Goal: Task Accomplishment & Management: Manage account settings

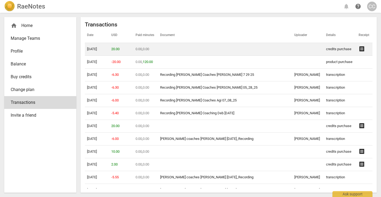
click at [358, 48] on span "receipt" at bounding box center [361, 49] width 6 height 6
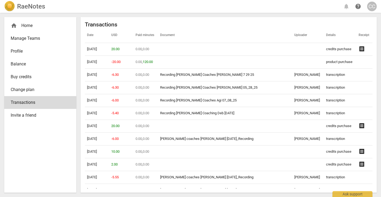
click at [229, 19] on div "Transactions Date USD Paid minutes Document Uploader Details Receipt [DATE] 20.…" at bounding box center [228, 104] width 296 height 175
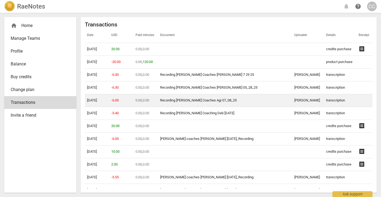
click at [208, 101] on link "Recording [PERSON_NAME] Coaches Agi 07_08_25" at bounding box center [198, 100] width 76 height 4
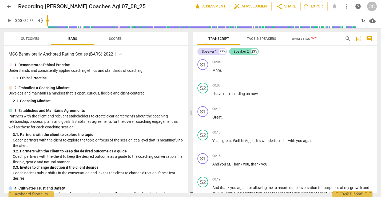
click at [240, 53] on div "Speaker 2" at bounding box center [240, 51] width 15 height 5
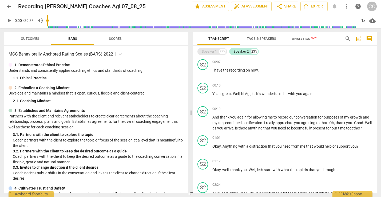
click at [209, 51] on div "Speaker 1" at bounding box center [209, 51] width 15 height 5
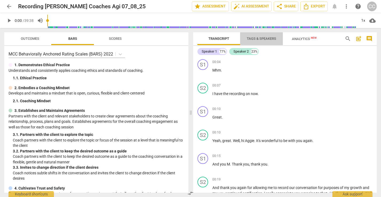
click at [260, 39] on span "Tags & Speakers" at bounding box center [261, 39] width 29 height 4
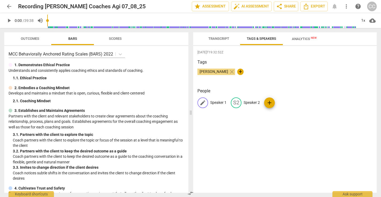
click at [202, 102] on span "edit" at bounding box center [202, 102] width 6 height 6
type input "AGI"
click at [283, 104] on p "Speaker 2" at bounding box center [286, 103] width 16 height 6
type input "CINDY C"
click at [253, 123] on div "2025-07-11T19:32:52Z Tags Cindy Charlton close + People A AGI edit CINDY C dele…" at bounding box center [284, 119] width 183 height 147
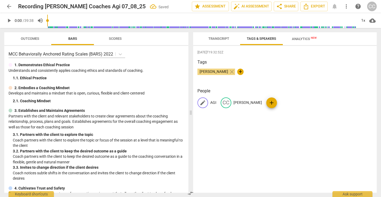
click at [212, 103] on p "AGI" at bounding box center [213, 103] width 6 height 6
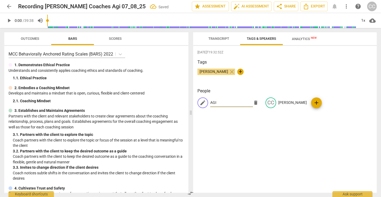
click at [219, 103] on input "AGI" at bounding box center [231, 102] width 43 height 9
click at [221, 103] on input "AGI" at bounding box center [231, 102] width 43 height 9
type input "AGI H"
click at [237, 119] on div "2025-07-11T19:32:52Z Tags Cindy Charlton close + People edit AGI H delete CC CI…" at bounding box center [284, 119] width 183 height 147
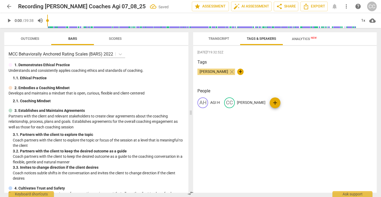
click at [220, 39] on span "Transcript" at bounding box center [218, 39] width 21 height 4
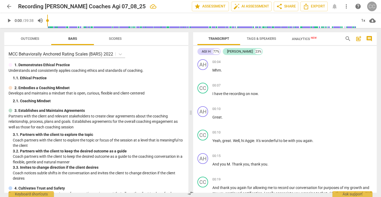
click at [372, 7] on div "CC" at bounding box center [372, 7] width 10 height 10
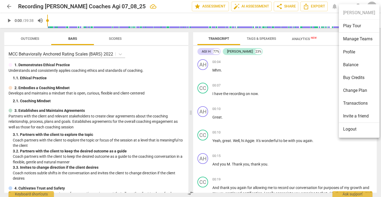
click at [171, 8] on div at bounding box center [190, 98] width 381 height 197
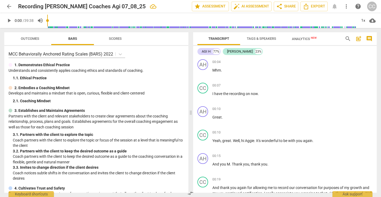
click at [373, 4] on div "CC" at bounding box center [372, 7] width 10 height 10
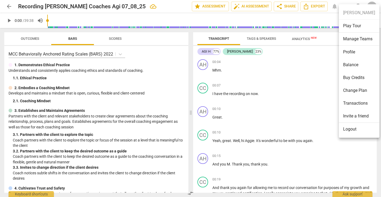
click at [373, 4] on div at bounding box center [190, 98] width 381 height 197
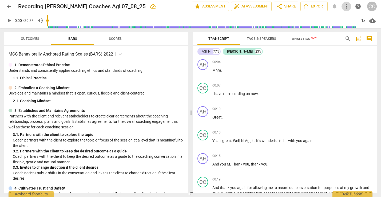
click at [345, 9] on span "more_vert" at bounding box center [346, 6] width 6 height 6
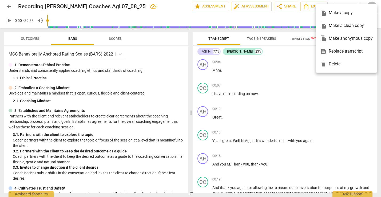
click at [336, 114] on div at bounding box center [190, 98] width 381 height 197
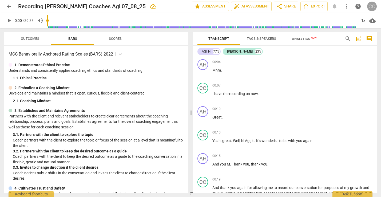
click at [370, 8] on div "CC" at bounding box center [372, 7] width 10 height 10
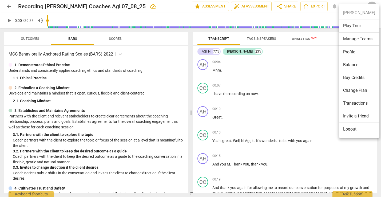
click at [283, 67] on div at bounding box center [190, 98] width 381 height 197
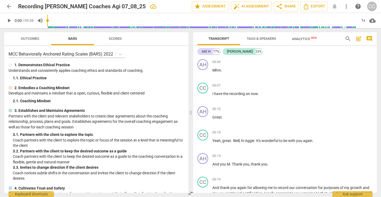
click at [8, 6] on span "arrow_back" at bounding box center [9, 6] width 6 height 6
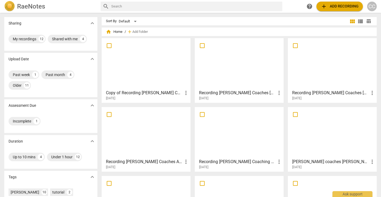
click at [136, 56] on div at bounding box center [145, 63] width 85 height 47
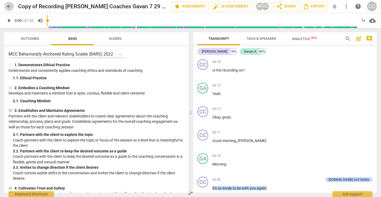
click at [9, 5] on span "arrow_back" at bounding box center [9, 6] width 6 height 6
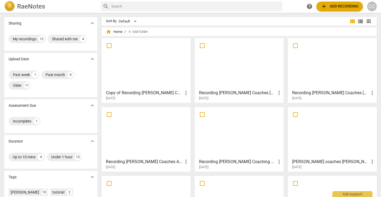
click at [319, 70] on div at bounding box center [331, 63] width 85 height 47
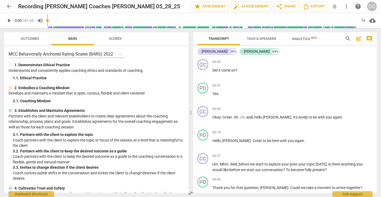
click at [12, 9] on span "arrow_back" at bounding box center [9, 6] width 10 height 6
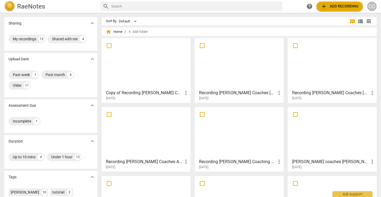
click at [221, 140] on div at bounding box center [238, 132] width 85 height 47
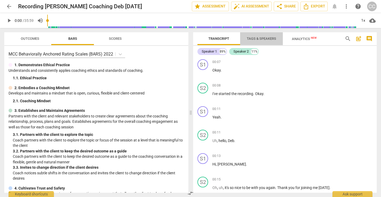
click at [255, 39] on span "Tags & Speakers" at bounding box center [261, 39] width 29 height 4
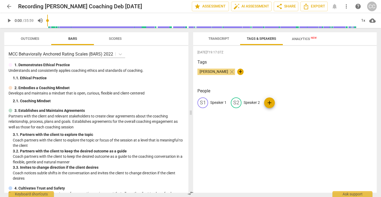
click at [215, 102] on p "Speaker 1" at bounding box center [218, 103] width 16 height 6
type input "DEB S"
click at [288, 102] on p "Speaker 2" at bounding box center [286, 103] width 16 height 6
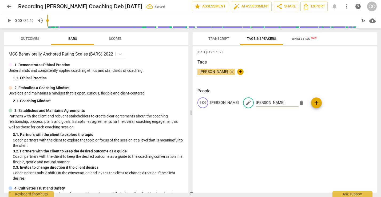
type input "CINDY C"
click at [294, 120] on div "2025-07-11T19:17:07Z Tags Cindy Charlton close + People DS DEB S edit CINDY C d…" at bounding box center [284, 119] width 183 height 147
click at [221, 39] on span "Transcript" at bounding box center [218, 39] width 21 height 4
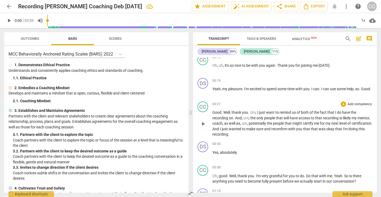
scroll to position [127, 0]
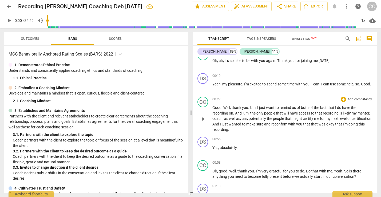
click at [222, 118] on span "coach" at bounding box center [217, 118] width 10 height 4
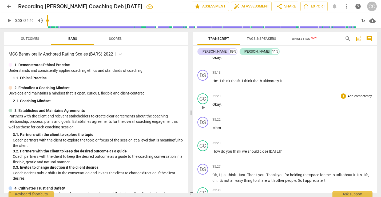
scroll to position [2760, 0]
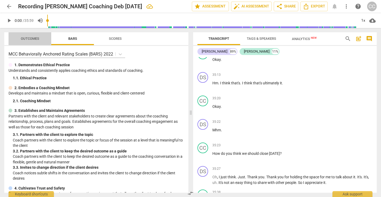
click at [29, 38] on span "Outcomes" at bounding box center [30, 39] width 18 height 4
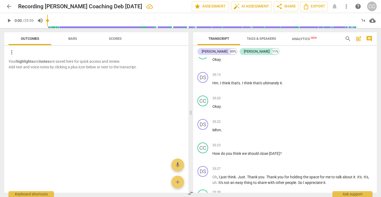
click at [71, 39] on span "Bars" at bounding box center [72, 39] width 9 height 4
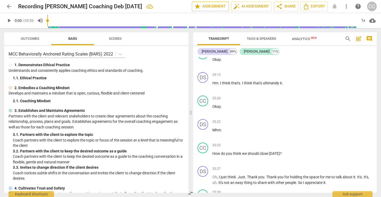
click at [209, 7] on span "star Assessment" at bounding box center [210, 6] width 32 height 6
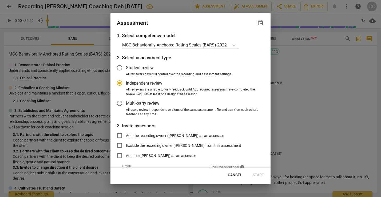
radio input "false"
click at [120, 68] on input "Student review" at bounding box center [119, 67] width 13 height 13
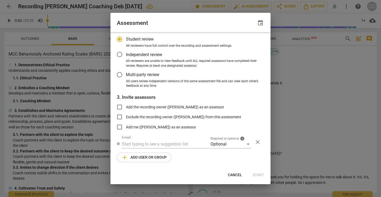
scroll to position [28, 0]
click at [131, 144] on input "text" at bounding box center [165, 144] width 87 height 9
click at [229, 91] on div "1. Select competency model MCC Behaviorally Anchored Rating Scales (BARS) 2022 …" at bounding box center [190, 100] width 160 height 136
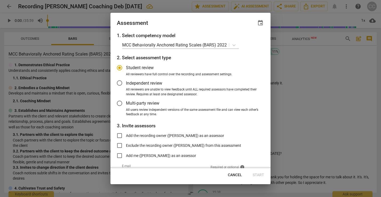
scroll to position [0, 0]
radio input "false"
click at [120, 135] on input "Add the recording owner (Cindy Charlton) as an assessor" at bounding box center [119, 135] width 13 height 13
checkbox input "true"
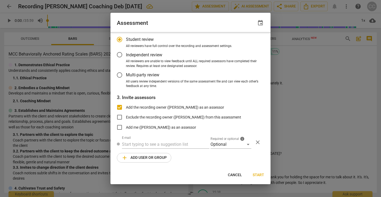
scroll to position [28, 0]
radio input "false"
click at [122, 116] on input "Exclude the recording owner (Cindy Charlton) from this assessment" at bounding box center [119, 117] width 13 height 13
checkbox input "true"
radio input "false"
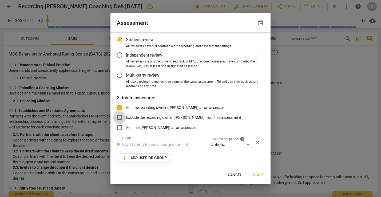
checkbox input "false"
radio input "false"
click at [120, 106] on input "Add the recording owner (Cindy Charlton) as an assessor" at bounding box center [119, 107] width 13 height 13
checkbox input "true"
radio input "false"
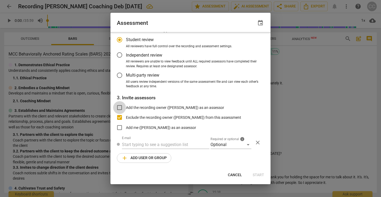
checkbox input "false"
radio input "false"
click at [119, 118] on input "Exclude the recording owner (Cindy Charlton) from this assessment" at bounding box center [119, 117] width 13 height 13
checkbox input "true"
radio input "false"
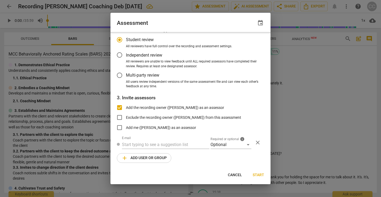
checkbox input "false"
radio input "false"
click at [121, 124] on input "Add me (Cindy Charlton) as an assessor" at bounding box center [119, 127] width 13 height 13
checkbox input "true"
radio input "false"
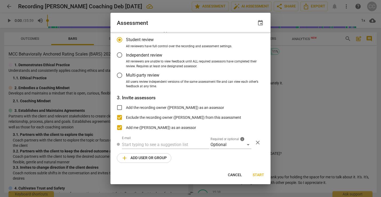
click at [121, 124] on input "Add me (Cindy Charlton) as an assessor" at bounding box center [119, 127] width 13 height 13
checkbox input "false"
radio input "false"
click at [120, 116] on input "Exclude the recording owner (Cindy Charlton) from this assessment" at bounding box center [119, 117] width 13 height 13
checkbox input "false"
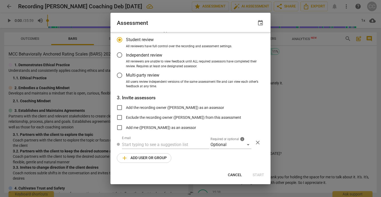
radio input "false"
click at [119, 125] on input "Add me (Cindy Charlton) as an assessor" at bounding box center [119, 127] width 13 height 13
checkbox input "true"
radio input "false"
click at [119, 118] on input "Exclude the recording owner (Cindy Charlton) from this assessment" at bounding box center [119, 117] width 13 height 13
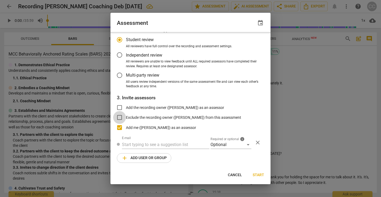
checkbox input "true"
radio input "false"
click at [119, 104] on input "Add the recording owner (Cindy Charlton) as an assessor" at bounding box center [119, 107] width 13 height 13
checkbox input "true"
radio input "false"
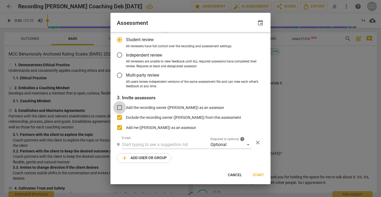
checkbox input "false"
radio input "false"
click at [120, 127] on input "Add me (Cindy Charlton) as an assessor" at bounding box center [119, 127] width 13 height 13
checkbox input "false"
radio input "false"
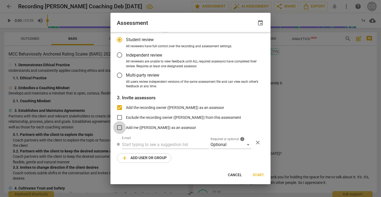
click at [119, 126] on input "Add me (Cindy Charlton) as an assessor" at bounding box center [119, 127] width 13 height 13
checkbox input "true"
radio input "false"
click at [121, 126] on input "Add me (Cindy Charlton) as an assessor" at bounding box center [119, 127] width 13 height 13
checkbox input "false"
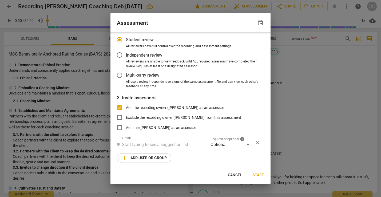
radio input "false"
click at [119, 105] on input "Add the recording owner (Cindy Charlton) as an assessor" at bounding box center [119, 107] width 13 height 13
checkbox input "false"
radio input "false"
click at [120, 106] on input "Add the recording owner (Cindy Charlton) as an assessor" at bounding box center [119, 107] width 13 height 13
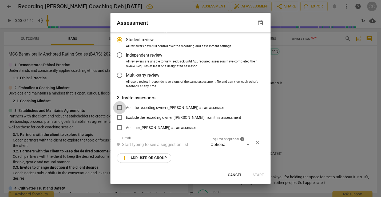
checkbox input "true"
radio input "false"
click at [120, 106] on input "Add the recording owner (Cindy Charlton) as an assessor" at bounding box center [119, 107] width 13 height 13
checkbox input "false"
radio input "false"
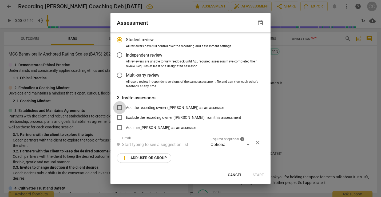
click at [120, 105] on input "Add the recording owner (Cindy Charlton) as an assessor" at bounding box center [119, 107] width 13 height 13
checkbox input "true"
radio input "false"
click at [120, 107] on input "Add the recording owner (Cindy Charlton) as an assessor" at bounding box center [119, 107] width 13 height 13
checkbox input "false"
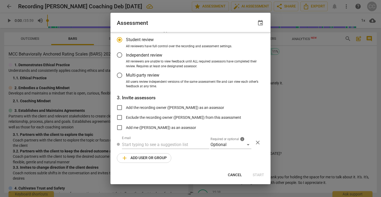
radio input "false"
click at [121, 116] on input "Exclude the recording owner (Cindy Charlton) from this assessment" at bounding box center [119, 117] width 13 height 13
checkbox input "true"
radio input "false"
click at [120, 116] on input "Exclude the recording owner (Cindy Charlton) from this assessment" at bounding box center [119, 117] width 13 height 13
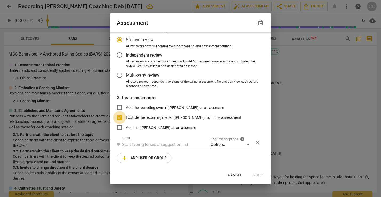
checkbox input "false"
radio input "false"
click at [120, 126] on input "Add me (Cindy Charlton) as an assessor" at bounding box center [119, 127] width 13 height 13
checkbox input "true"
radio input "false"
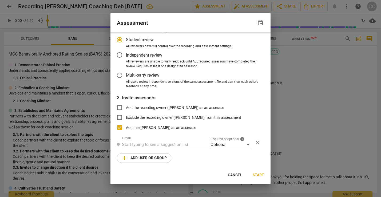
click at [120, 125] on input "Add me (Cindy Charlton) as an assessor" at bounding box center [119, 127] width 13 height 13
checkbox input "false"
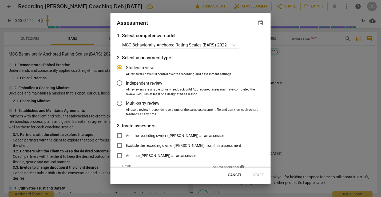
scroll to position [0, 0]
radio input "false"
click at [121, 135] on input "Add the recording owner (Cindy Charlton) as an assessor" at bounding box center [119, 135] width 13 height 13
checkbox input "true"
radio input "false"
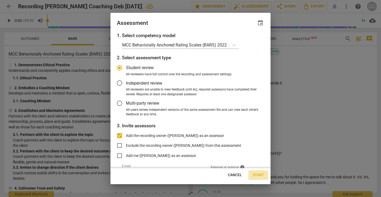
click at [257, 172] on span "Start" at bounding box center [257, 174] width 11 height 5
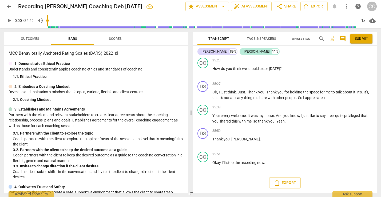
click at [35, 39] on span "Outcomes" at bounding box center [30, 39] width 18 height 4
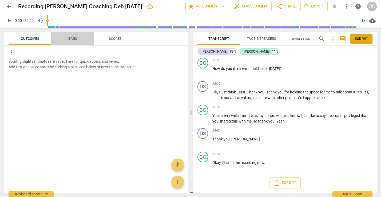
click at [72, 40] on span "Bars" at bounding box center [72, 39] width 9 height 4
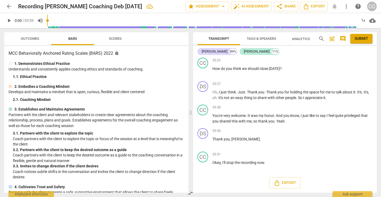
click at [115, 37] on span "Scores" at bounding box center [115, 39] width 13 height 4
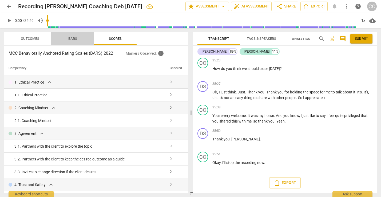
click at [71, 39] on span "Bars" at bounding box center [72, 39] width 9 height 4
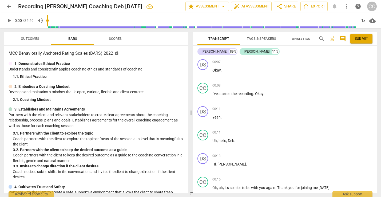
click at [9, 6] on span "arrow_back" at bounding box center [9, 6] width 6 height 6
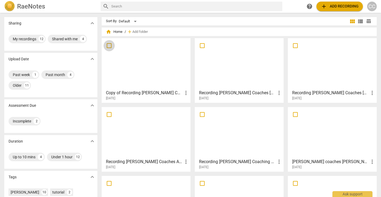
click at [110, 45] on input "checkbox" at bounding box center [108, 45] width 11 height 6
checkbox input "false"
click at [359, 33] on span "Delete" at bounding box center [361, 32] width 11 height 5
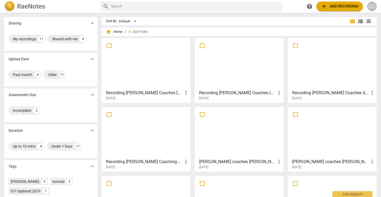
click at [229, 63] on div at bounding box center [238, 63] width 85 height 47
click at [328, 62] on div at bounding box center [331, 63] width 85 height 47
click at [150, 136] on div at bounding box center [145, 132] width 85 height 47
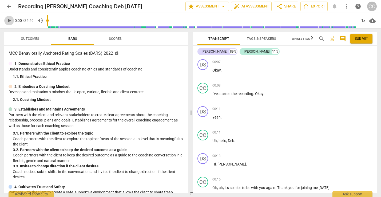
click at [9, 19] on span "play_arrow" at bounding box center [9, 20] width 6 height 6
click at [9, 21] on span "pause" at bounding box center [9, 20] width 6 height 6
type input "11"
click at [10, 6] on span "arrow_back" at bounding box center [9, 6] width 6 height 6
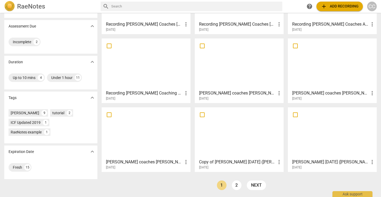
scroll to position [69, 0]
click at [232, 187] on link "2" at bounding box center [237, 185] width 10 height 10
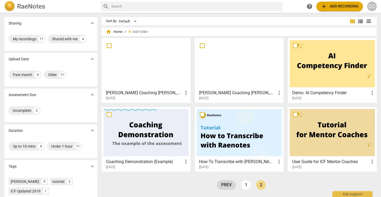
click at [232, 187] on link "prev" at bounding box center [226, 185] width 19 height 10
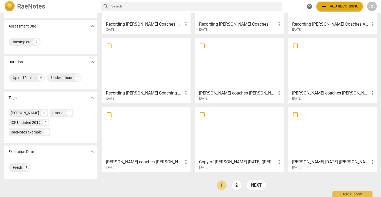
scroll to position [69, 0]
click at [254, 184] on link "next" at bounding box center [256, 185] width 19 height 10
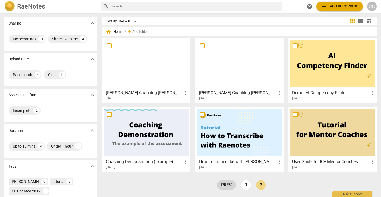
click at [225, 187] on link "prev" at bounding box center [226, 185] width 19 height 10
click at [245, 187] on link "1" at bounding box center [246, 185] width 10 height 10
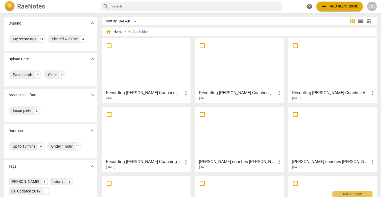
click at [228, 79] on div at bounding box center [238, 63] width 85 height 47
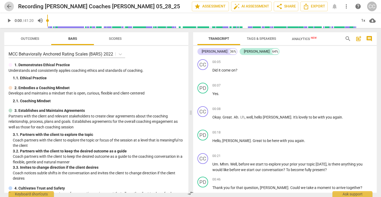
click at [10, 6] on span "arrow_back" at bounding box center [9, 6] width 6 height 6
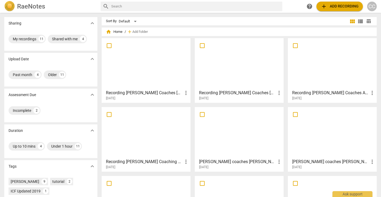
click at [151, 73] on div at bounding box center [145, 63] width 85 height 47
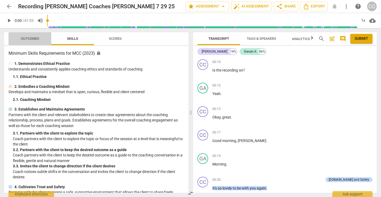
click at [35, 41] on span "Outcomes" at bounding box center [29, 38] width 31 height 7
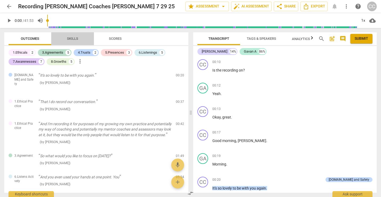
click at [74, 38] on span "Skills" at bounding box center [72, 39] width 11 height 4
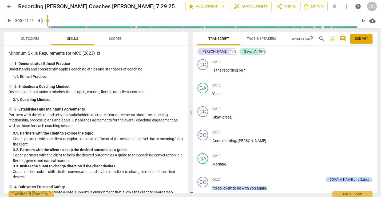
click at [119, 38] on span "Scores" at bounding box center [115, 39] width 13 height 4
